Goal: Task Accomplishment & Management: Use online tool/utility

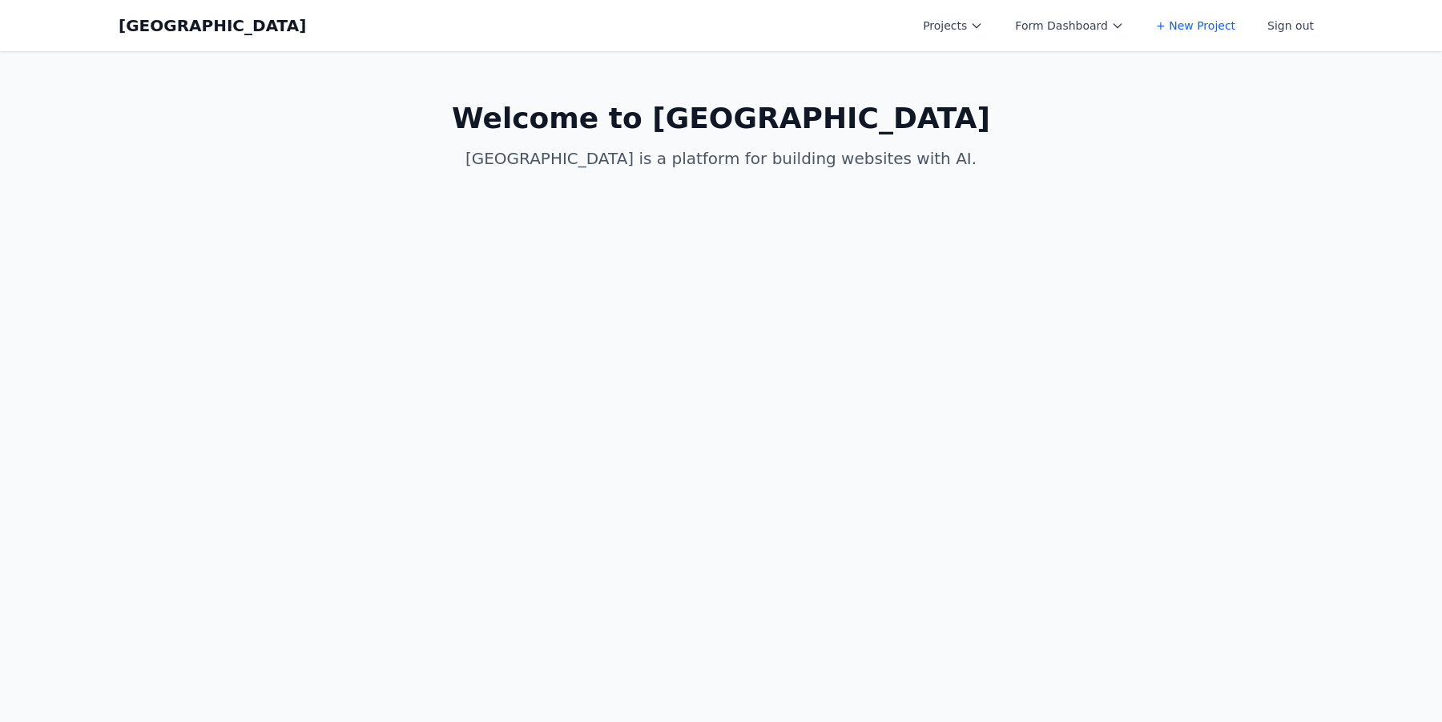
click at [996, 42] on div "Coal Creek Projects Form Dashboard + New Project Sign out Open main menu" at bounding box center [721, 25] width 1205 height 51
click at [986, 34] on button "Projects" at bounding box center [952, 25] width 79 height 29
click at [959, 87] on link "[PERSON_NAME]'s Third Birthday Party" at bounding box center [1002, 100] width 179 height 45
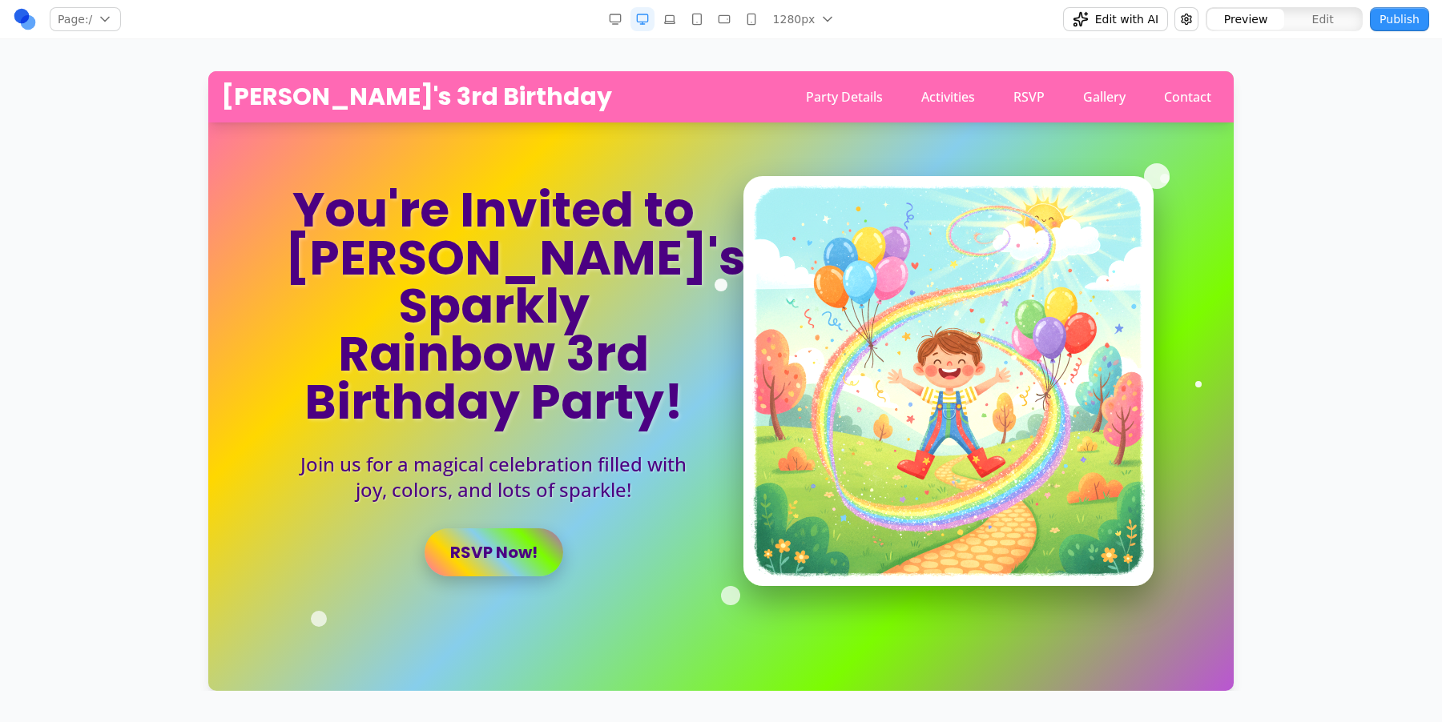
click at [717, 19] on button "button" at bounding box center [724, 19] width 24 height 24
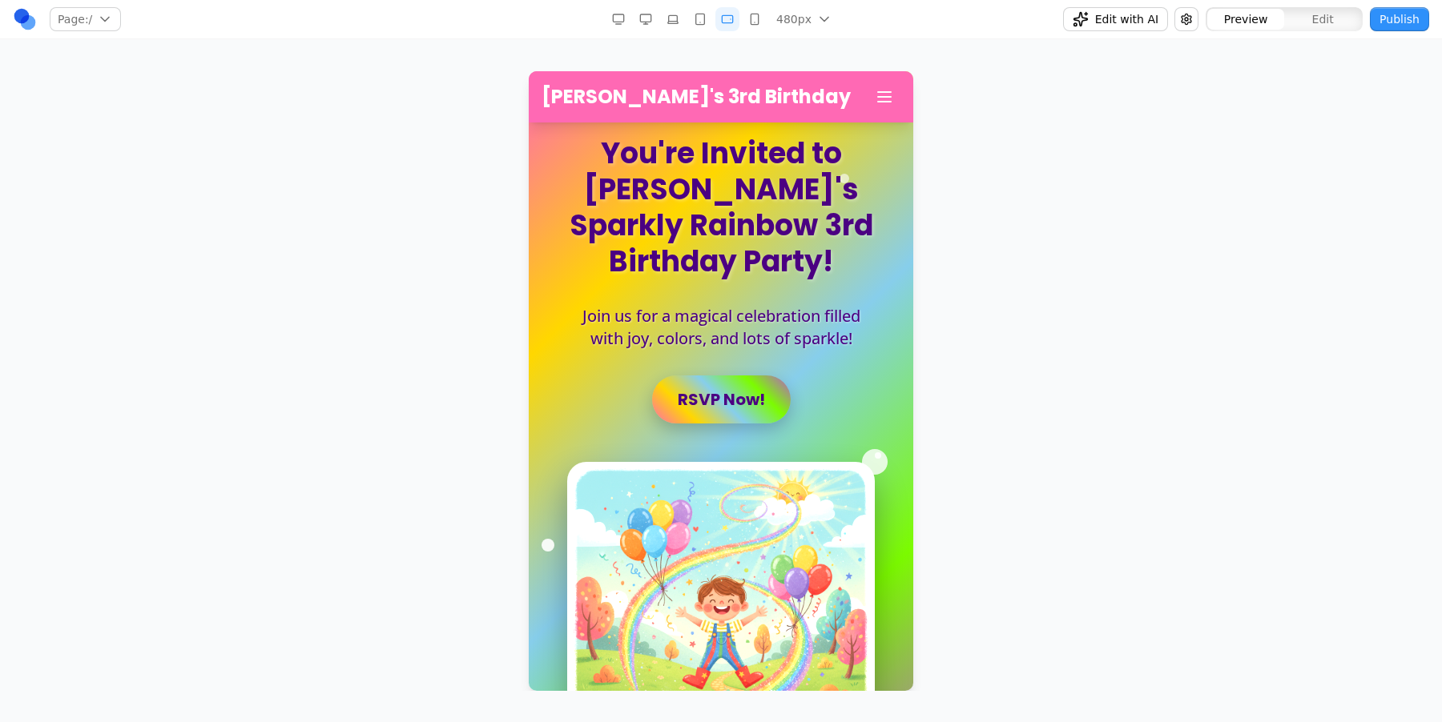
click at [672, 10] on button "button" at bounding box center [673, 19] width 24 height 24
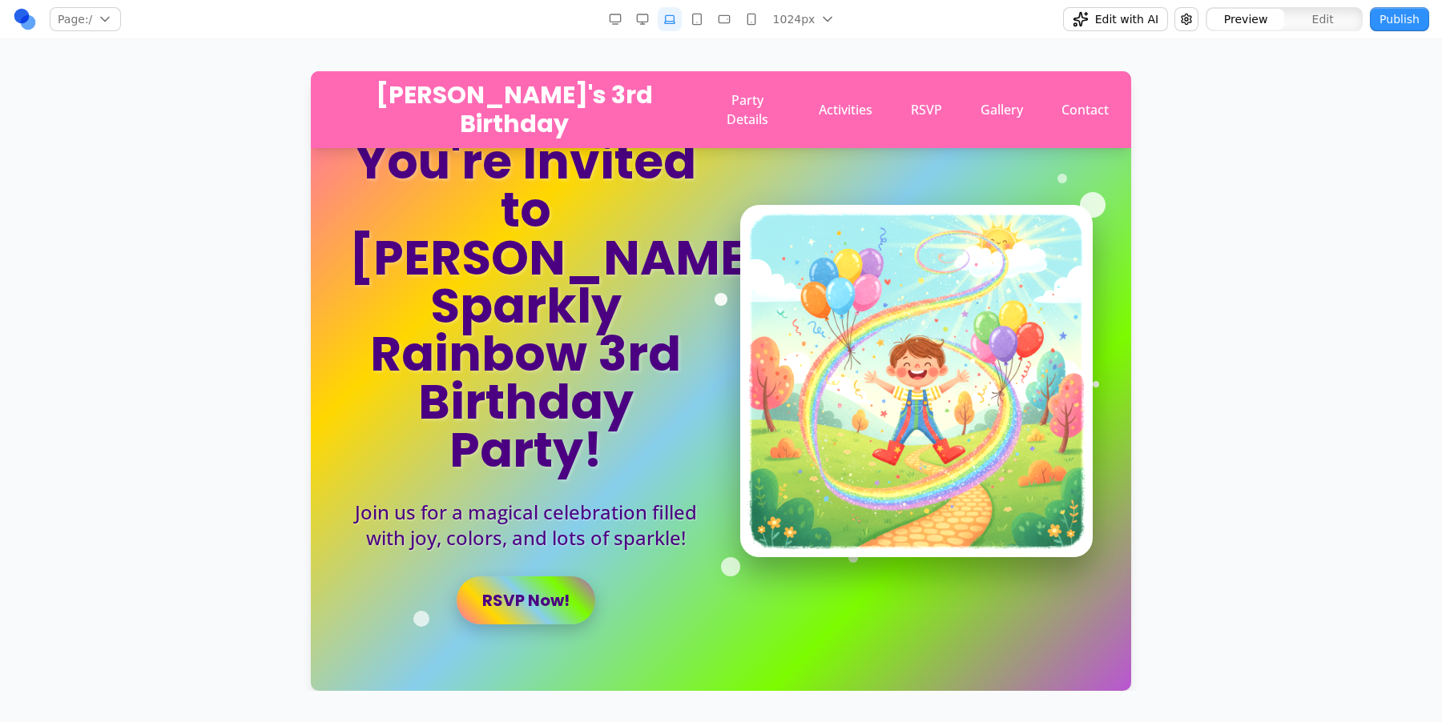
click at [604, 18] on div "1024px 1536px 1280px 1024px 768px 480px 375px" at bounding box center [721, 19] width 464 height 26
click at [626, 18] on button "button" at bounding box center [615, 19] width 24 height 24
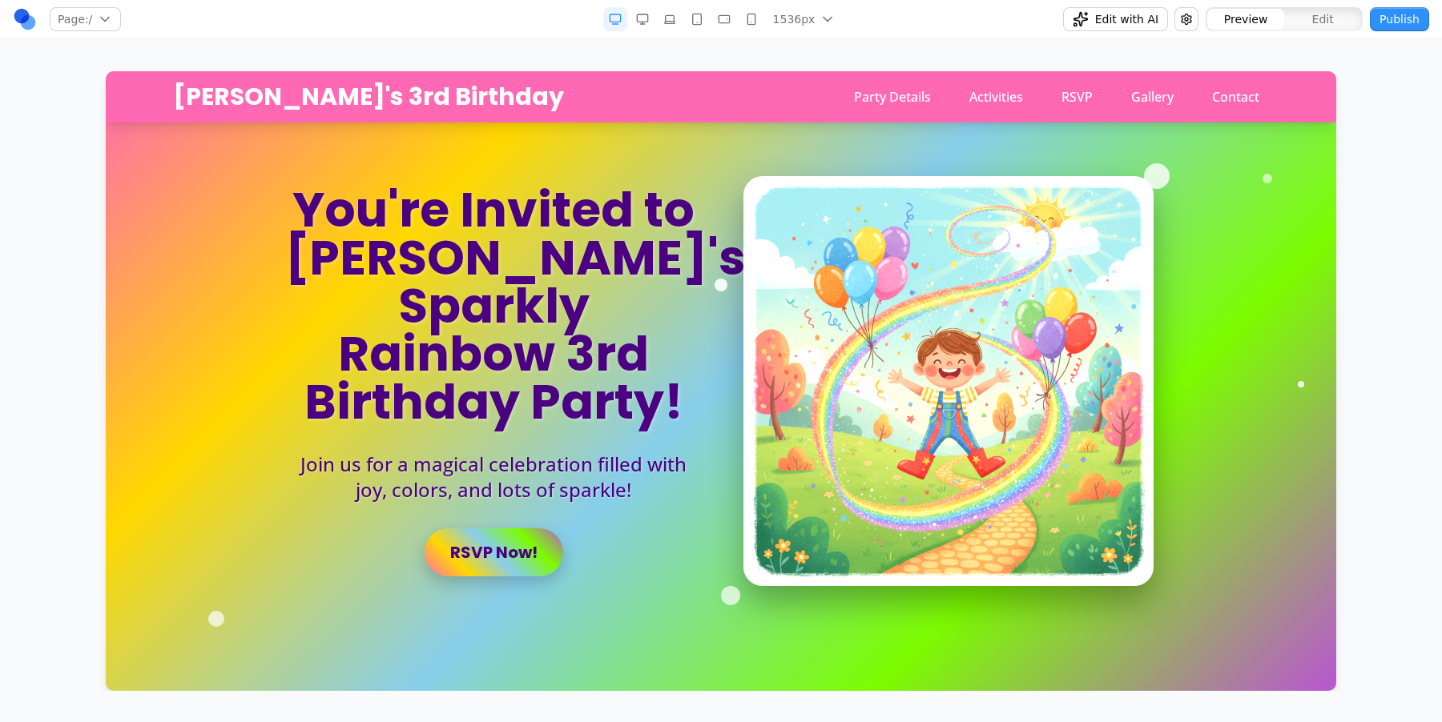
click at [646, 20] on icon "button" at bounding box center [642, 19] width 13 height 13
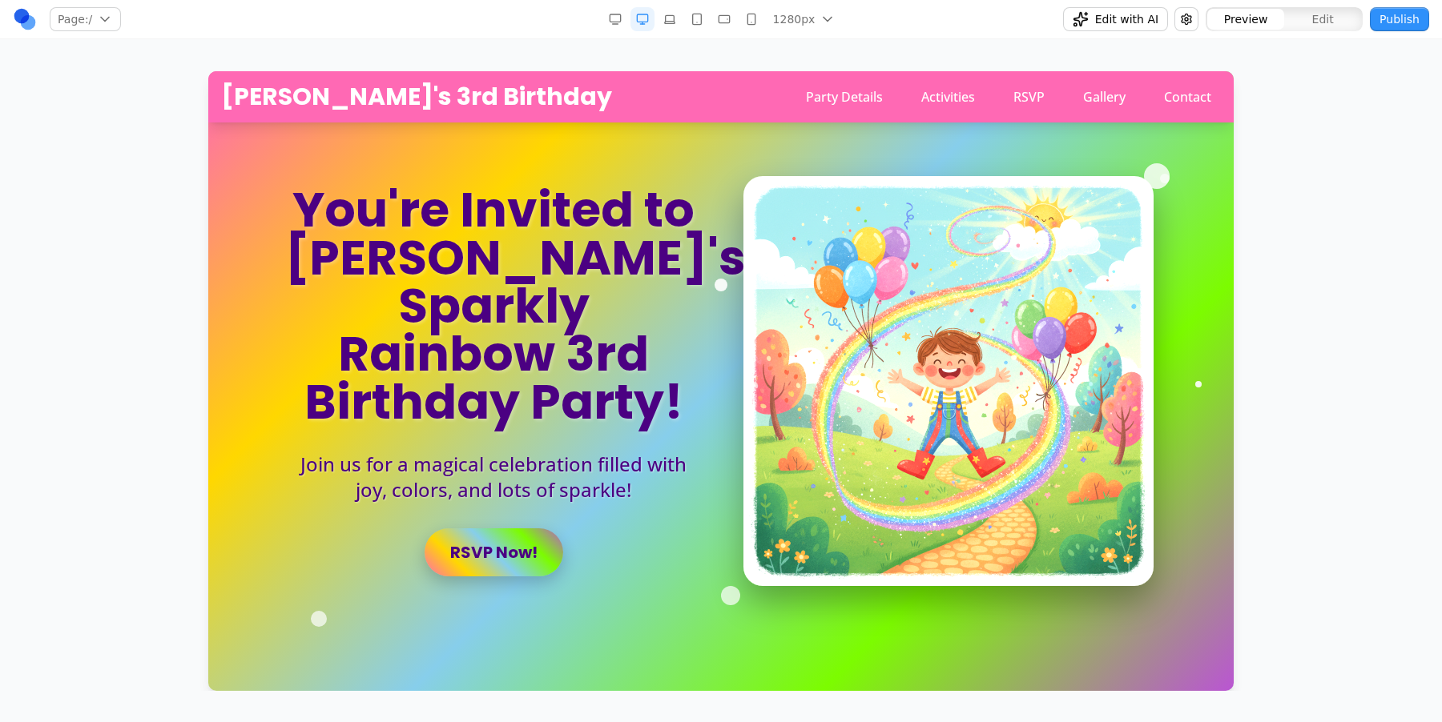
click at [696, 40] on div "Page: / / /party-details /activities /rsvp /gallery /contact Manage pages 1280p…" at bounding box center [721, 345] width 1442 height 691
click at [674, 24] on icon "button" at bounding box center [669, 19] width 13 height 13
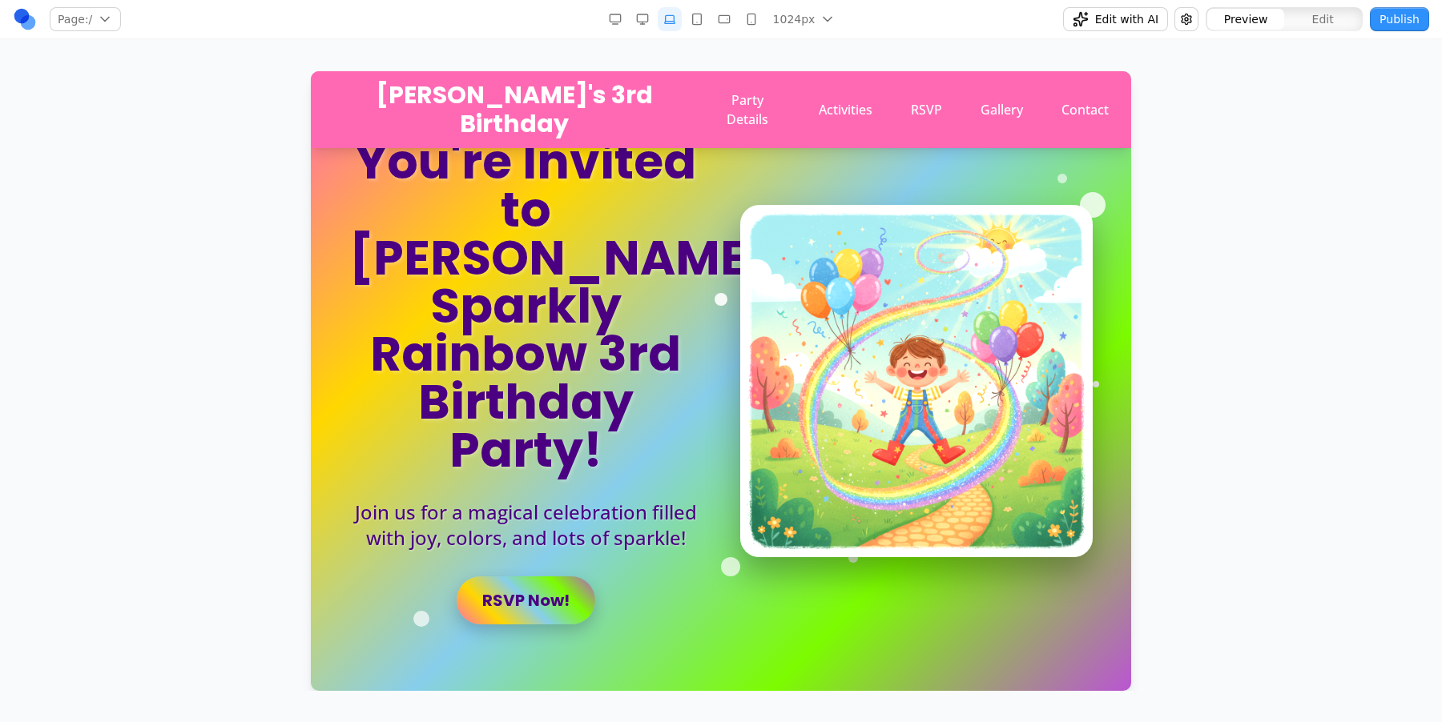
click at [696, 17] on icon "button" at bounding box center [696, 19] width 13 height 13
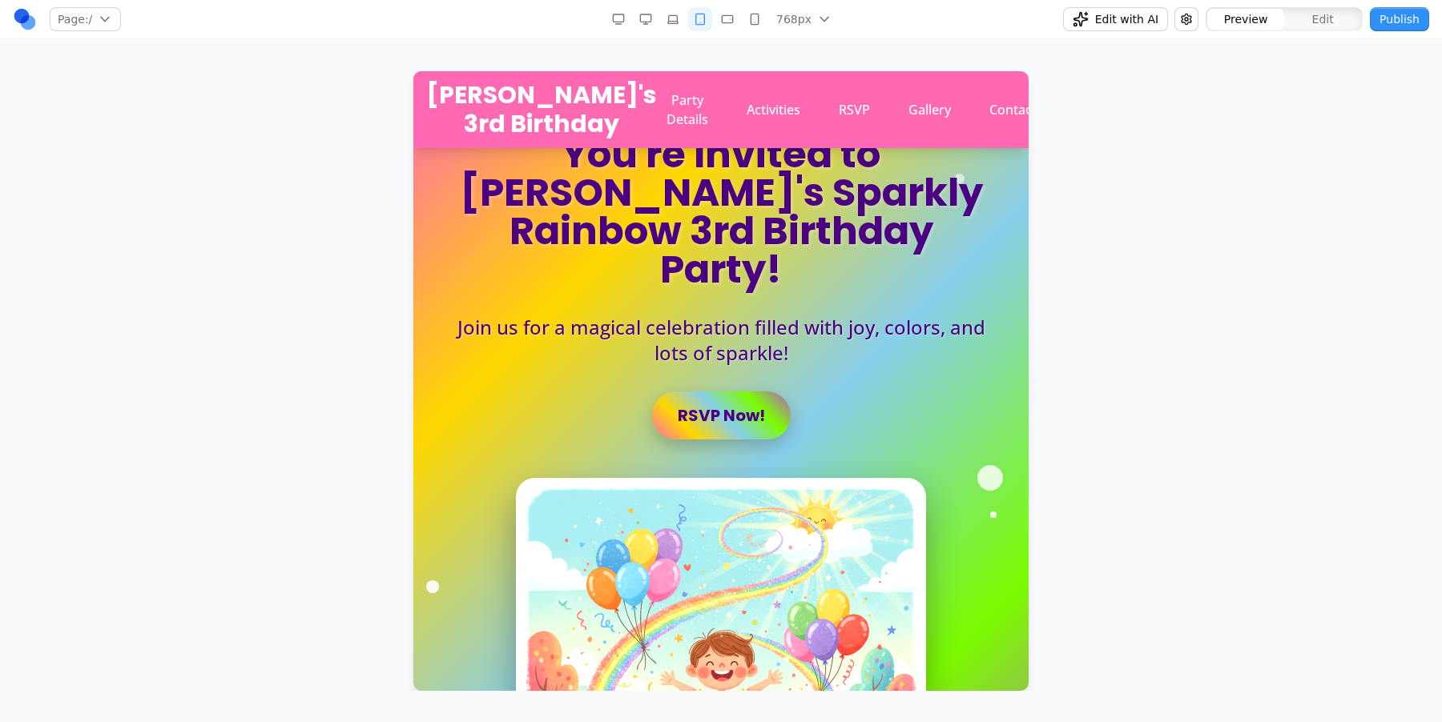
click at [608, 8] on div "768px 1536px 1280px 1024px 768px 480px 375px" at bounding box center [720, 19] width 229 height 24
click at [614, 13] on icon "button" at bounding box center [618, 19] width 13 height 13
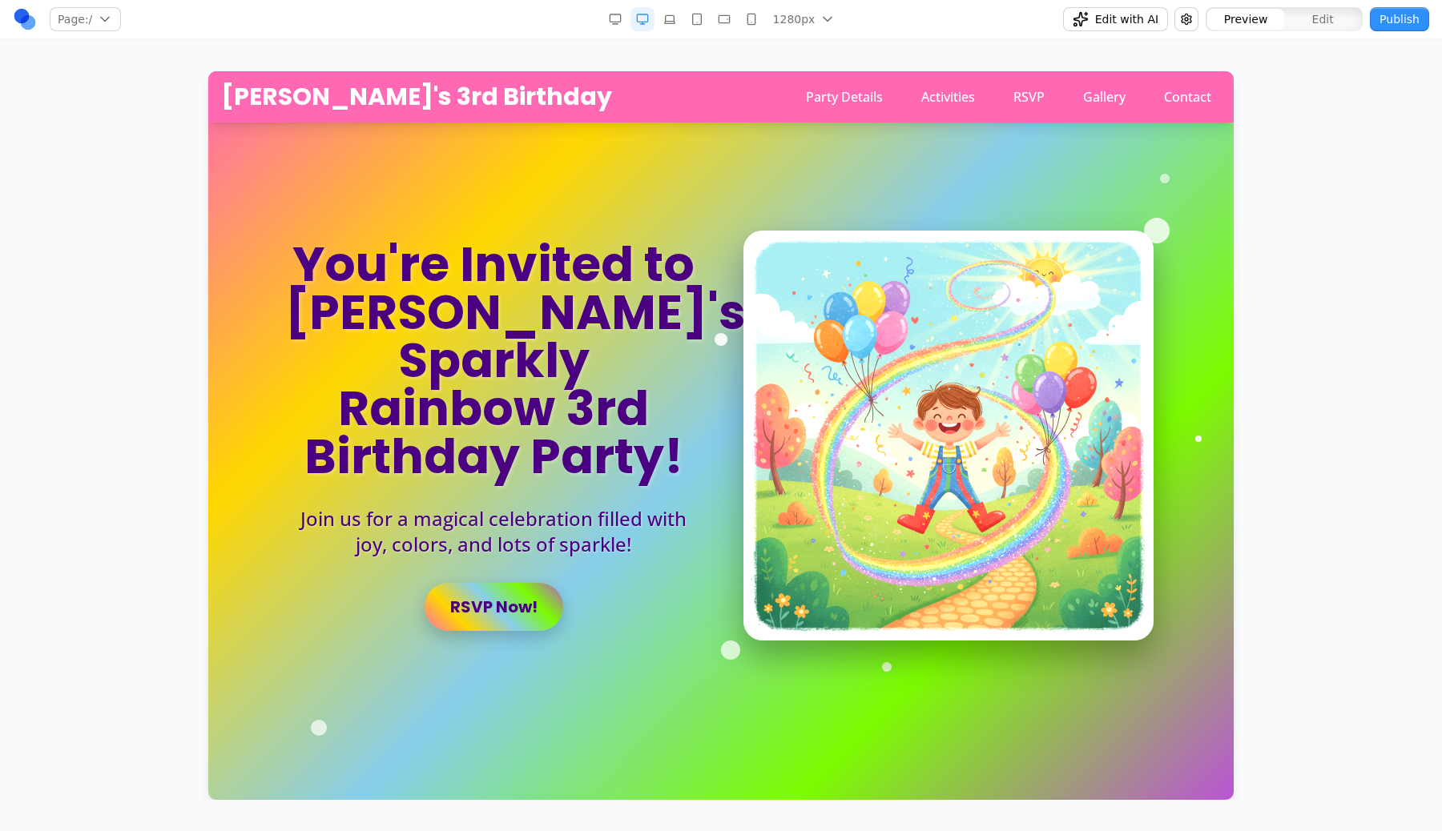
click at [22, 20] on link at bounding box center [25, 19] width 24 height 24
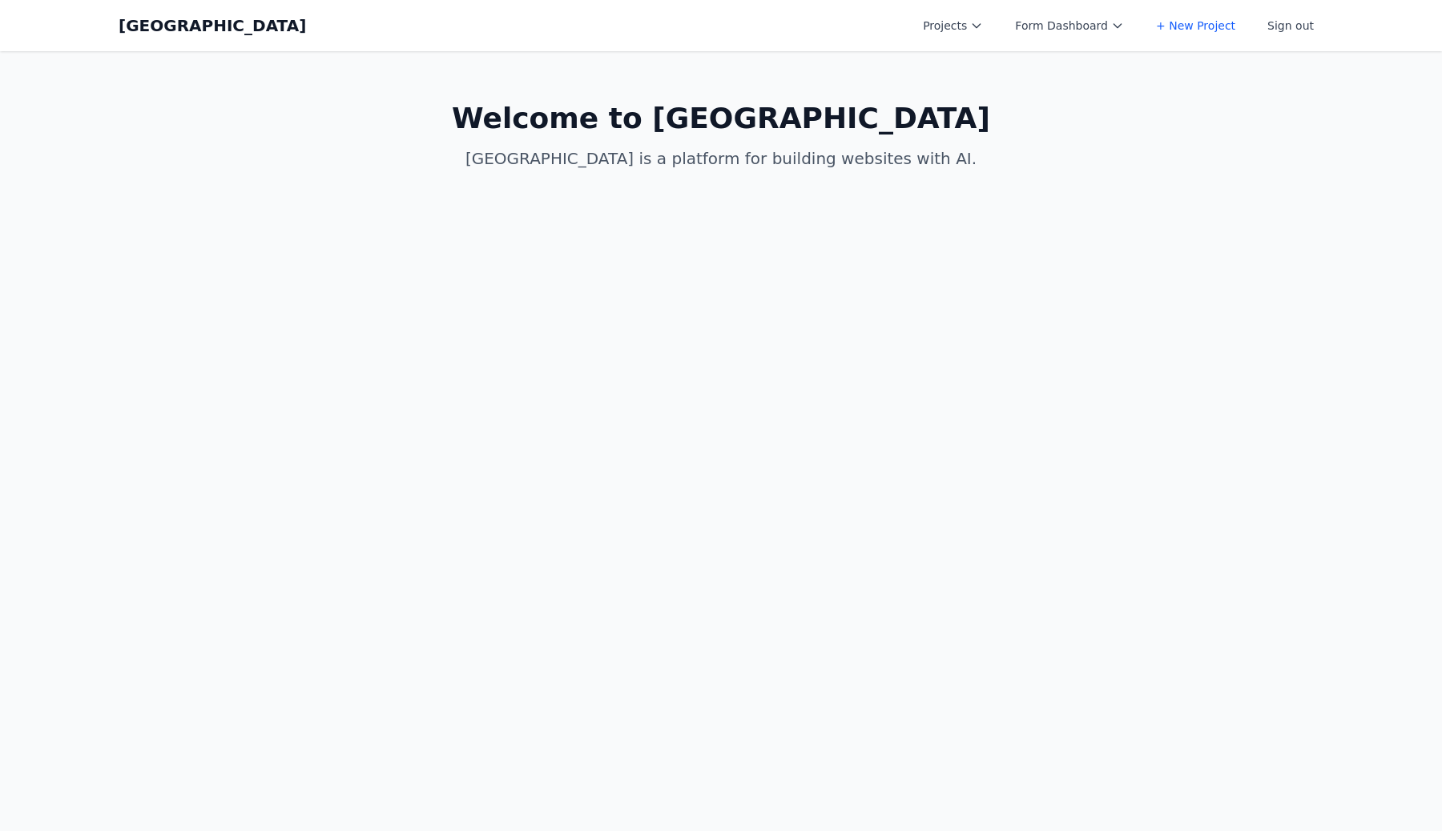
click at [957, 48] on div "Coal Creek Projects Form Dashboard + New Project Sign out Open main menu" at bounding box center [721, 25] width 1205 height 51
click at [960, 35] on button "Projects" at bounding box center [952, 25] width 79 height 29
click at [954, 200] on div "+ New Project" at bounding box center [1002, 218] width 179 height 36
click at [954, 204] on link "+ New Project" at bounding box center [1002, 218] width 179 height 29
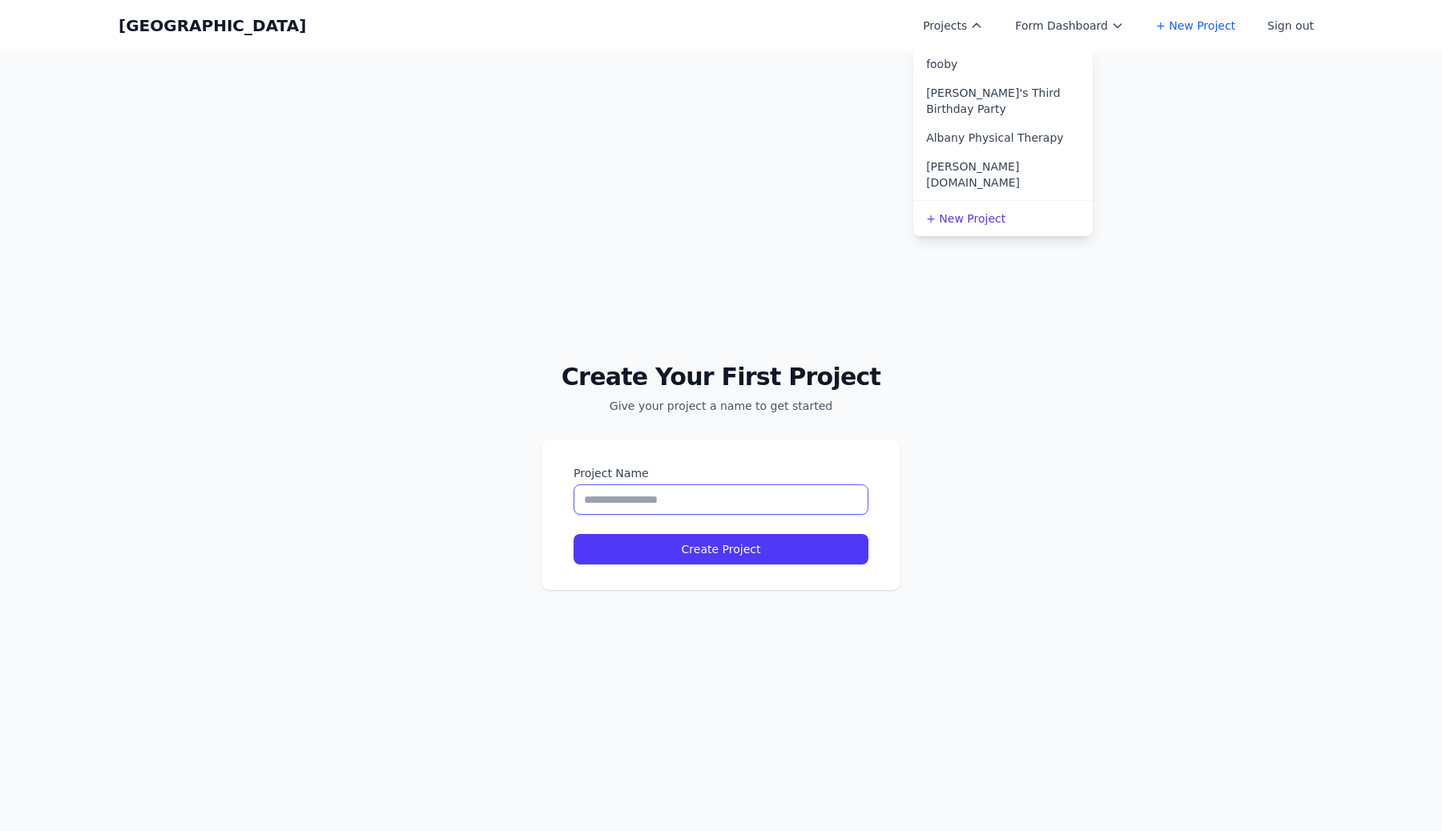
click at [735, 502] on input "Project Name" at bounding box center [720, 500] width 295 height 30
type input "****"
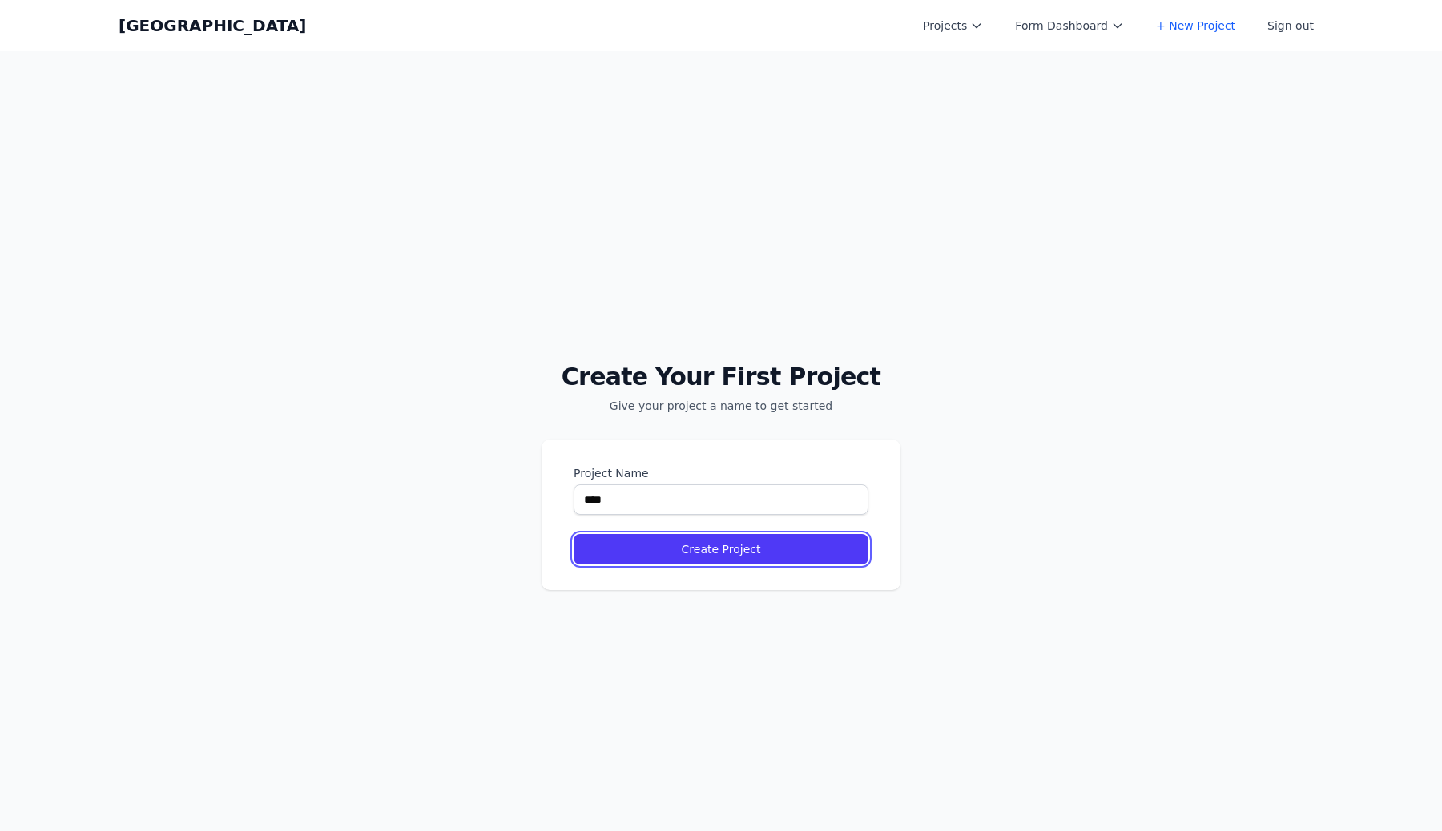
click at [732, 562] on button "Create Project" at bounding box center [720, 549] width 295 height 30
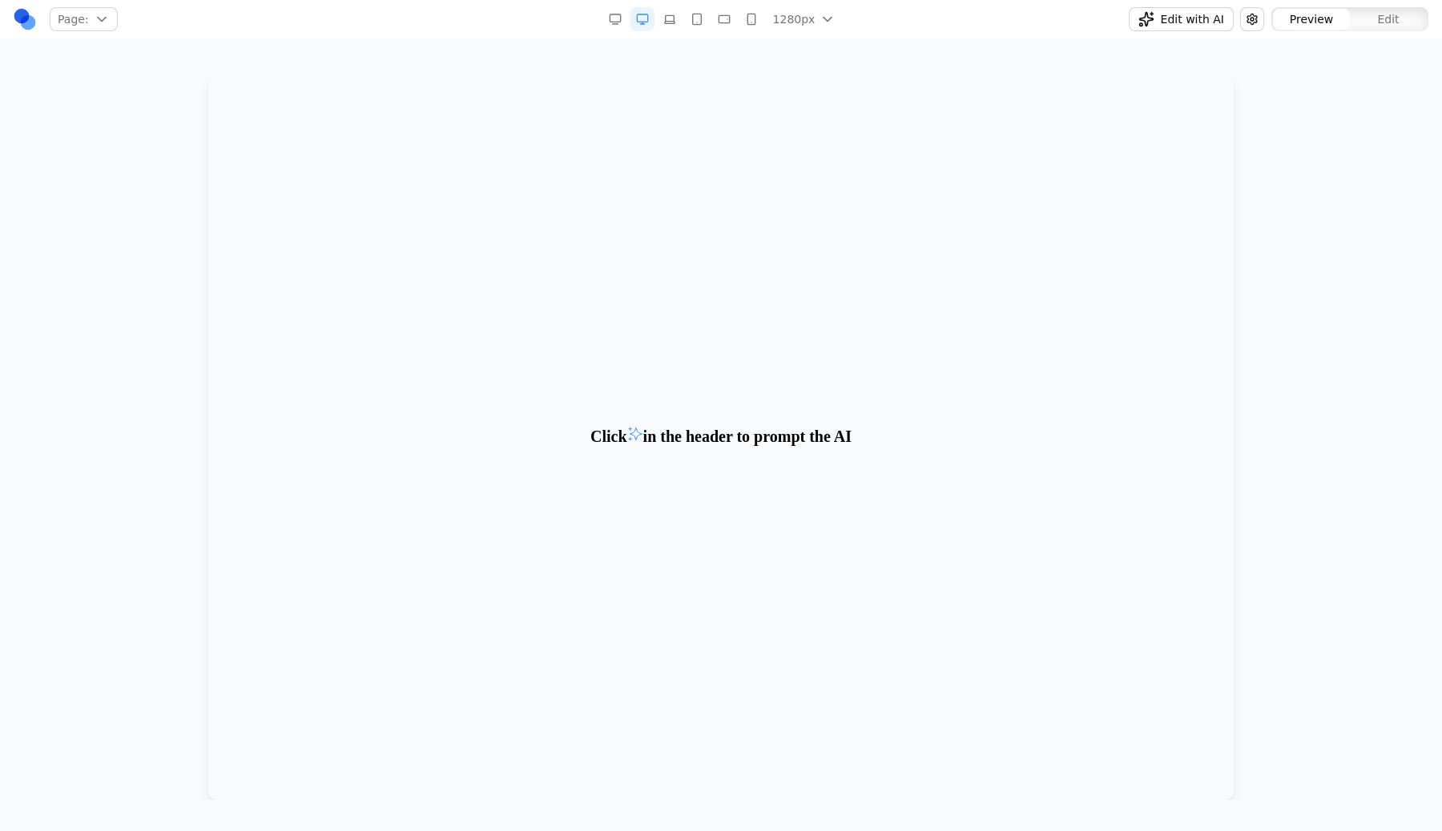
click at [661, 437] on span "Click in the header to prompt the AI" at bounding box center [720, 436] width 261 height 20
copy span "Click in the header to prompt the AI"
click at [771, 25] on button "1280px" at bounding box center [803, 19] width 73 height 24
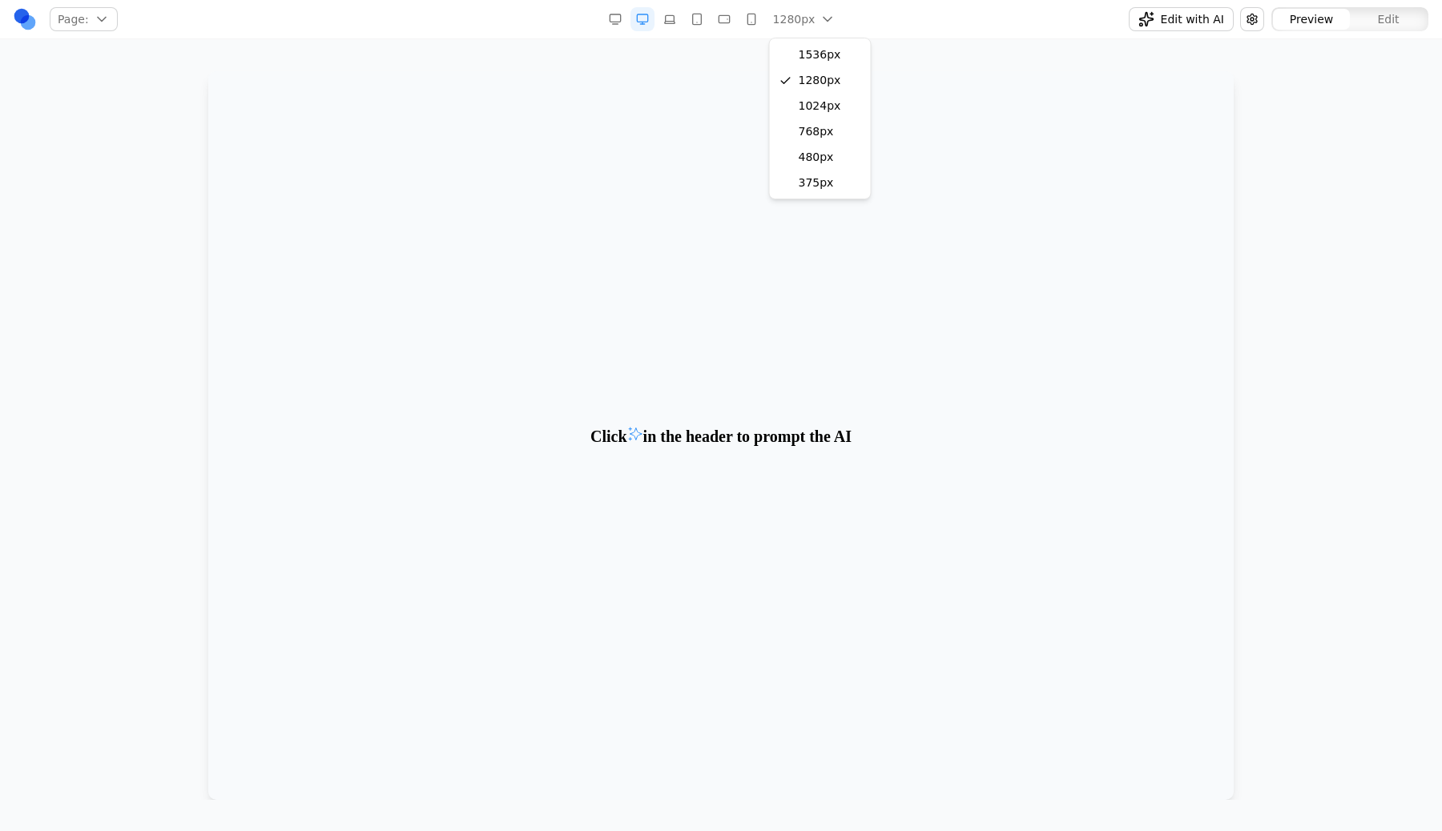
click at [758, 25] on icon "button" at bounding box center [751, 19] width 13 height 13
click at [730, 28] on button "button" at bounding box center [727, 19] width 24 height 24
click at [1186, 24] on span "Edit with AI" at bounding box center [1192, 19] width 63 height 16
type textarea "****"
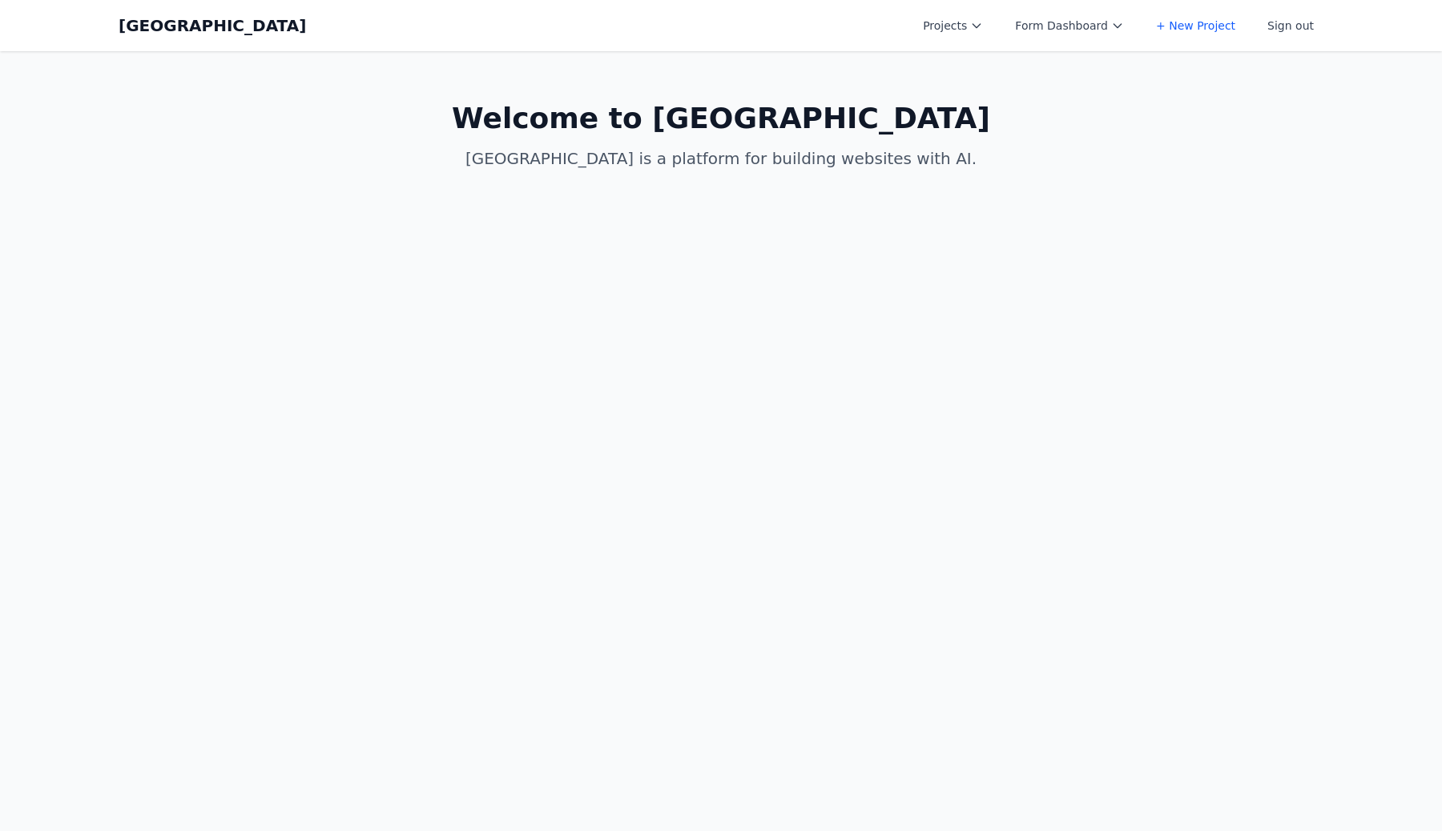
click at [983, 26] on icon at bounding box center [976, 25] width 13 height 13
click at [960, 161] on link "Albany Physical Therapy" at bounding box center [1002, 166] width 179 height 29
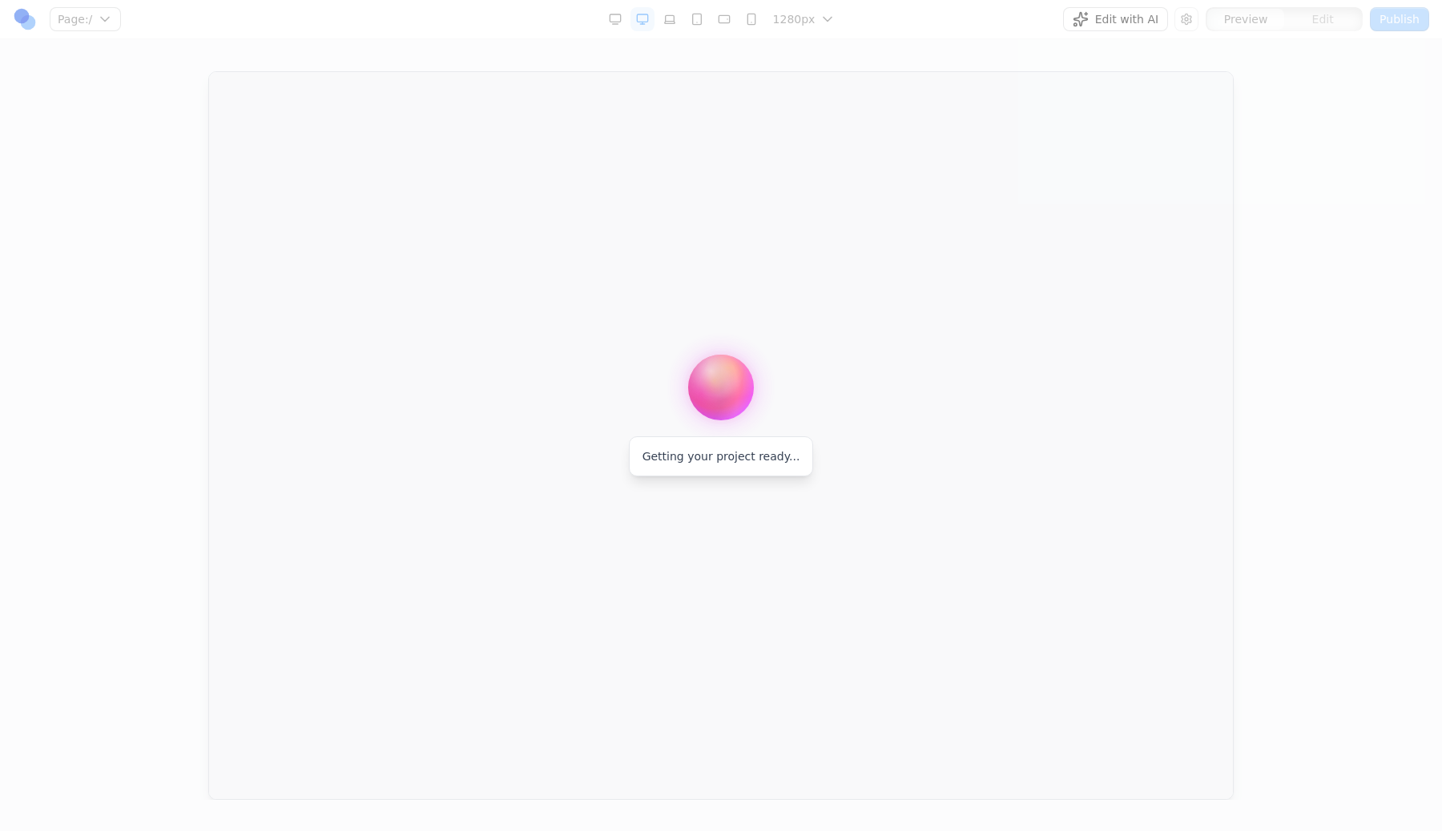
click at [1135, 26] on div at bounding box center [721, 415] width 1442 height 831
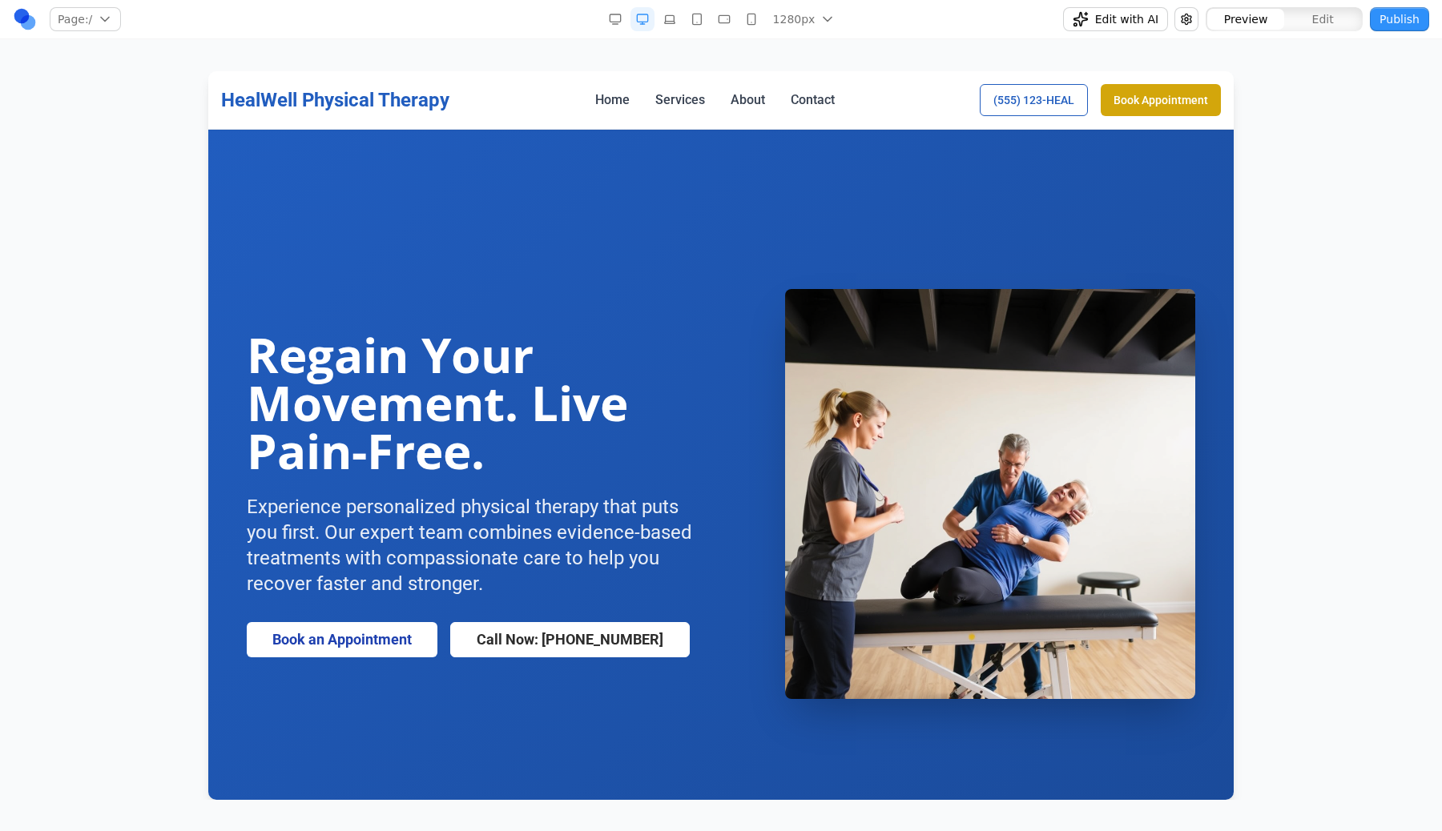
click at [1119, 21] on span "Edit with AI" at bounding box center [1126, 19] width 63 height 16
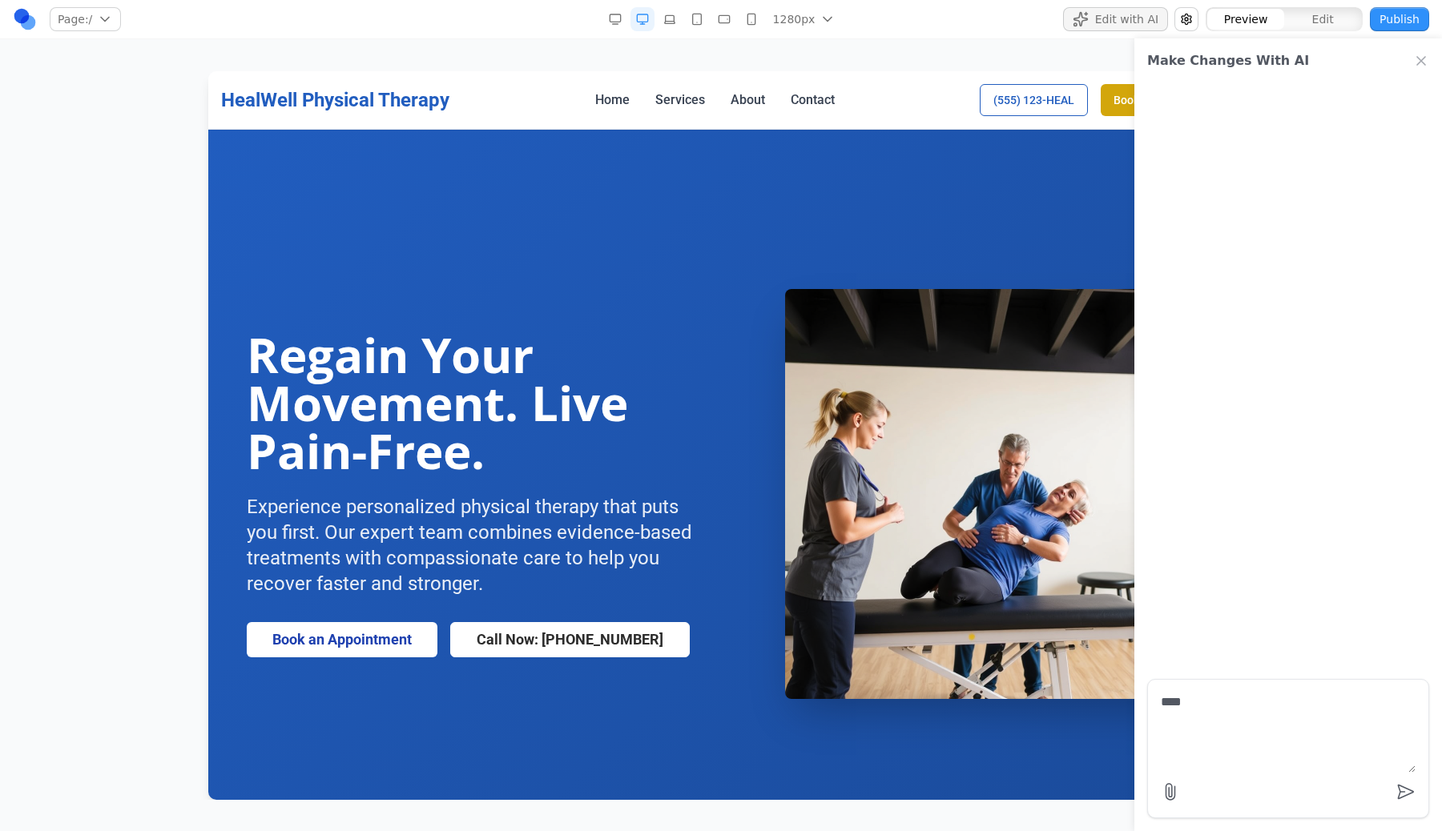
type textarea "*****"
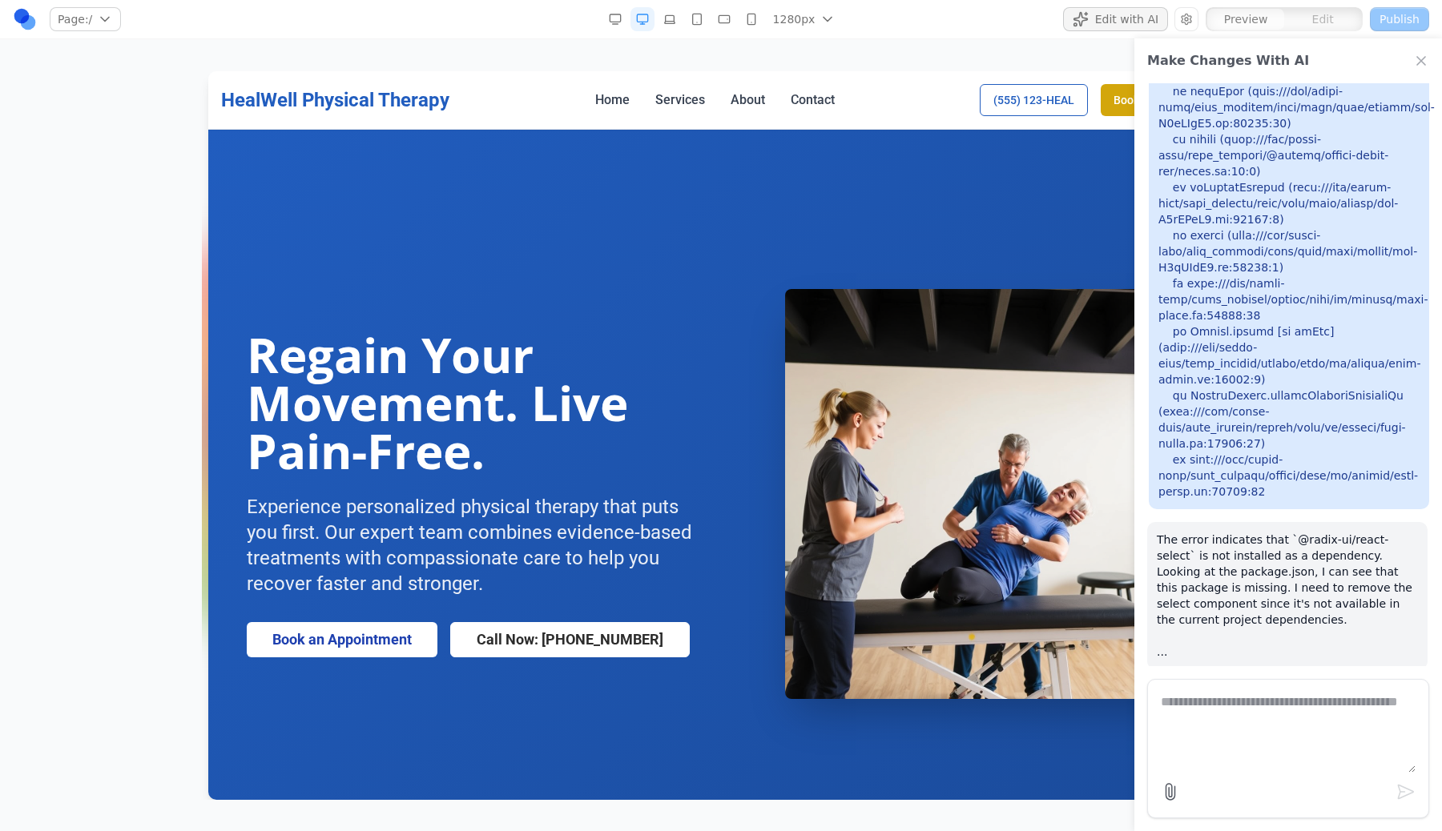
scroll to position [583, 0]
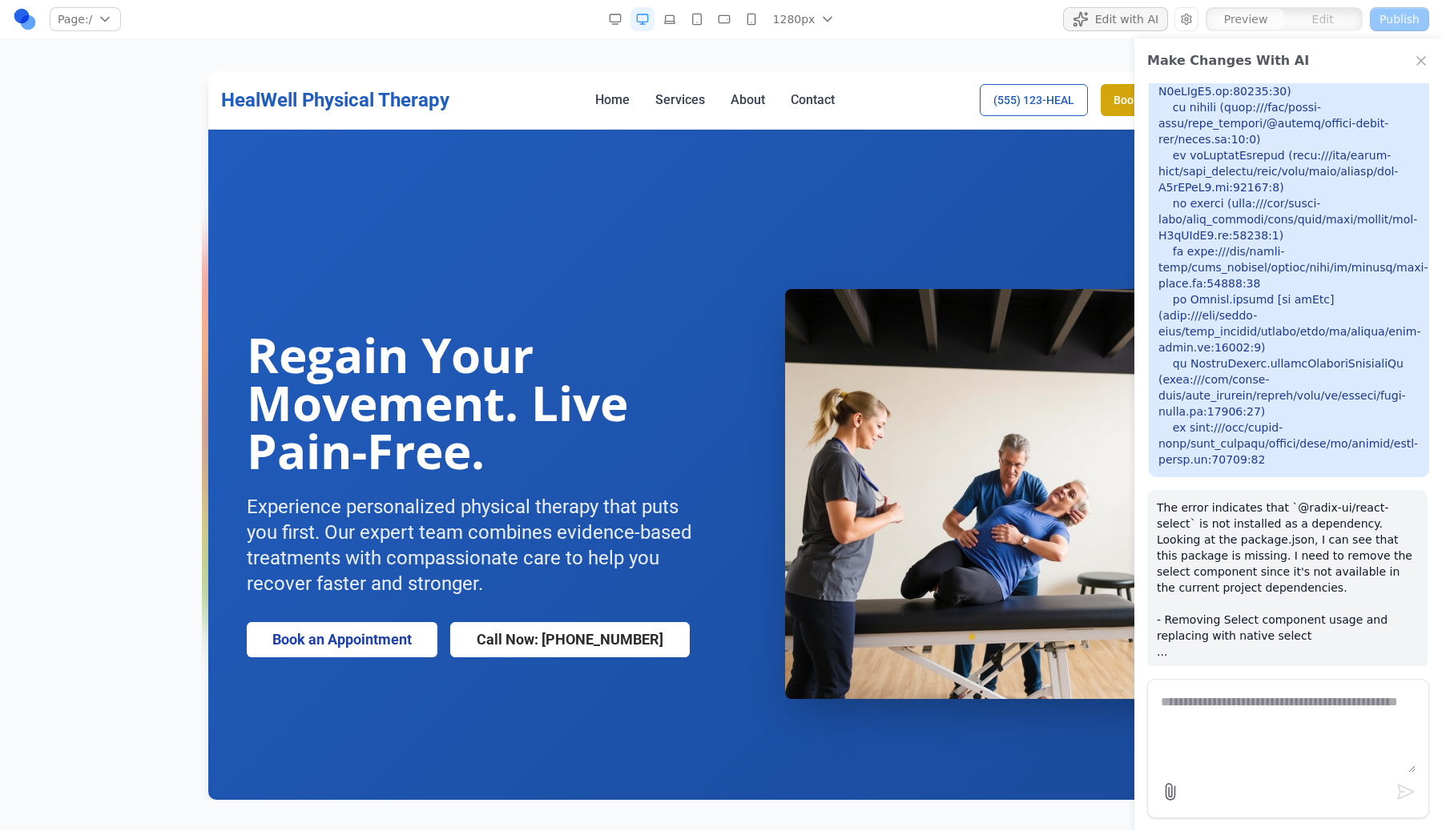
type textarea "*"
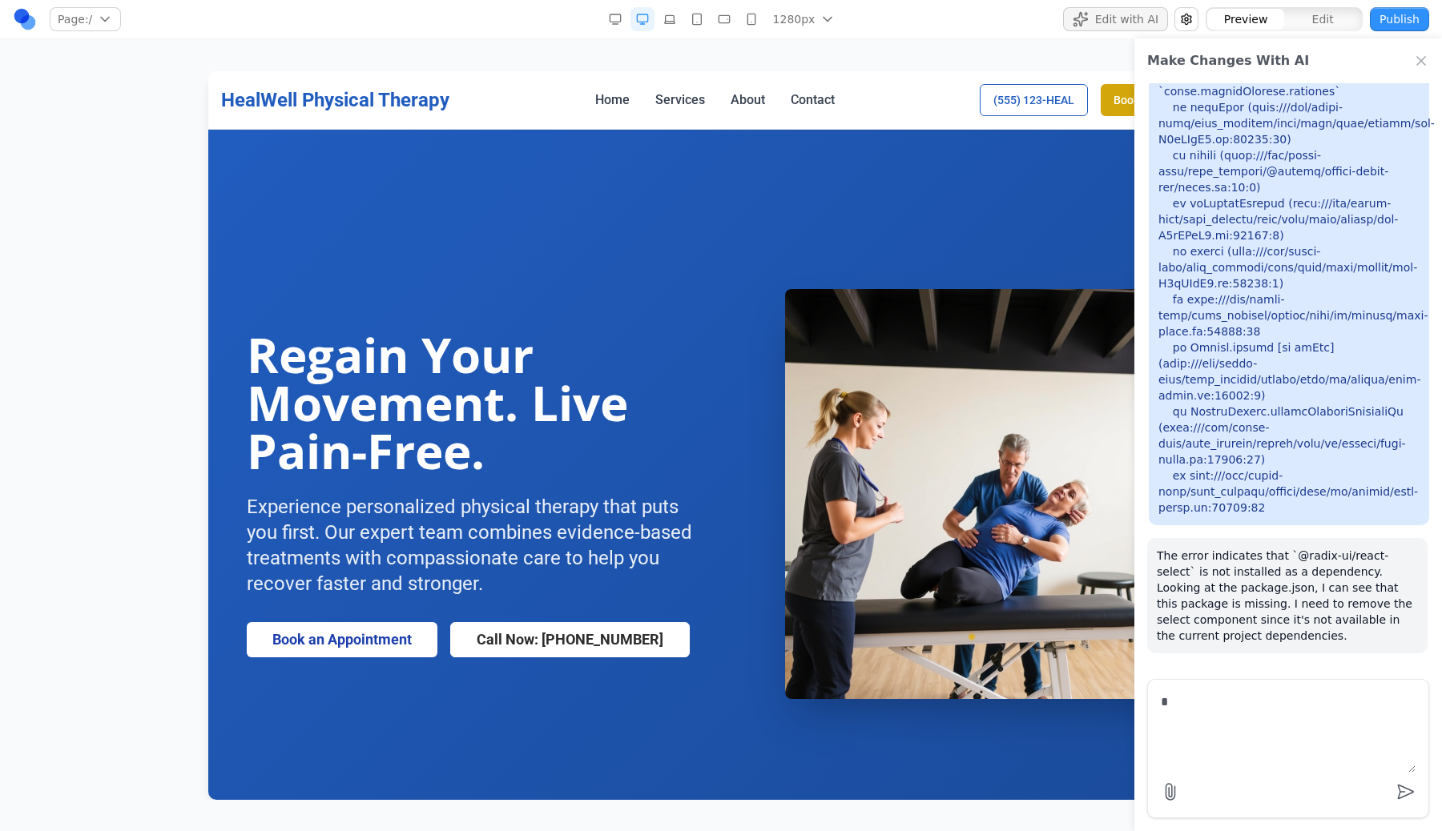
scroll to position [0, 0]
